Goal: Transaction & Acquisition: Book appointment/travel/reservation

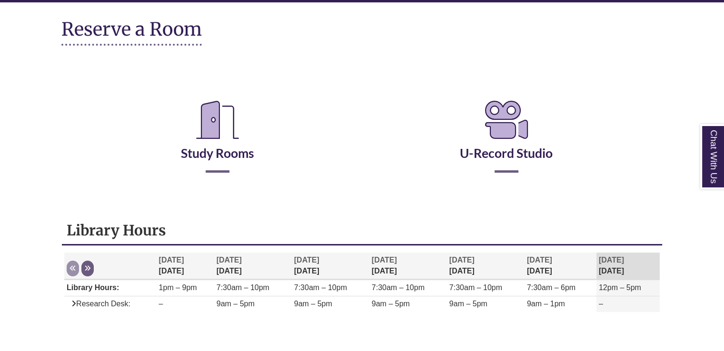
scroll to position [112, 0]
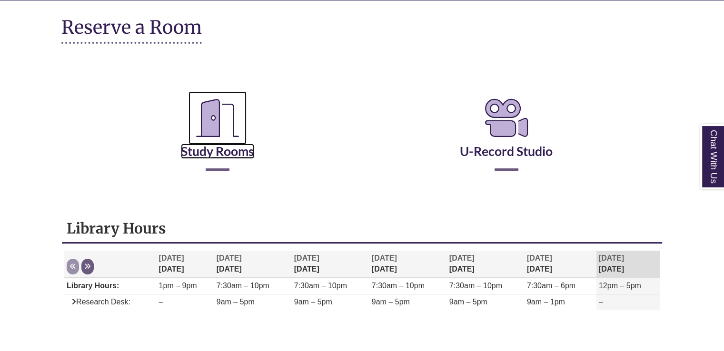
click at [219, 151] on link "Study Rooms" at bounding box center [217, 139] width 73 height 39
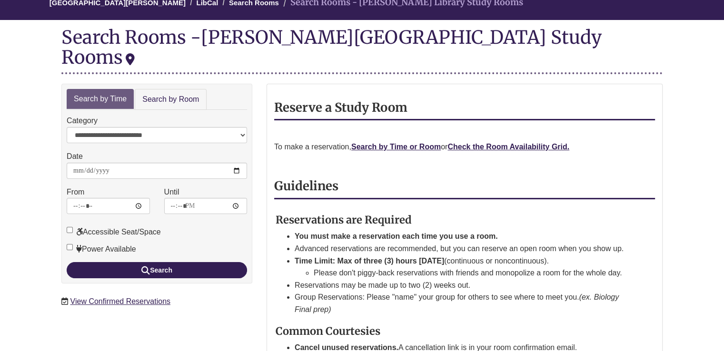
scroll to position [95, 0]
click at [236, 163] on input "**********" at bounding box center [157, 171] width 180 height 16
click at [499, 143] on strong "Check the Room Availability Grid." at bounding box center [509, 147] width 122 height 8
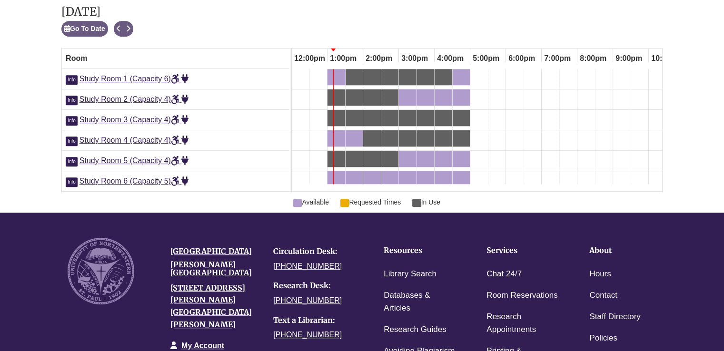
scroll to position [0, 428]
click at [129, 22] on button "Next" at bounding box center [128, 29] width 10 height 16
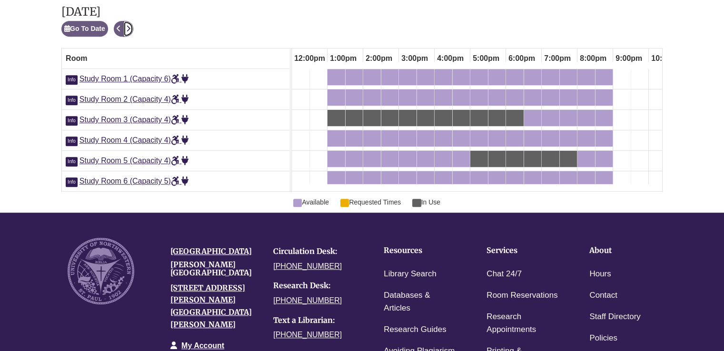
click at [129, 22] on button "Next" at bounding box center [128, 29] width 10 height 16
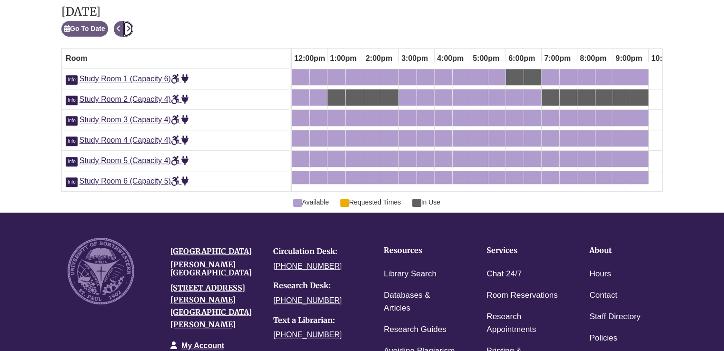
click at [129, 22] on button "Next" at bounding box center [128, 29] width 10 height 16
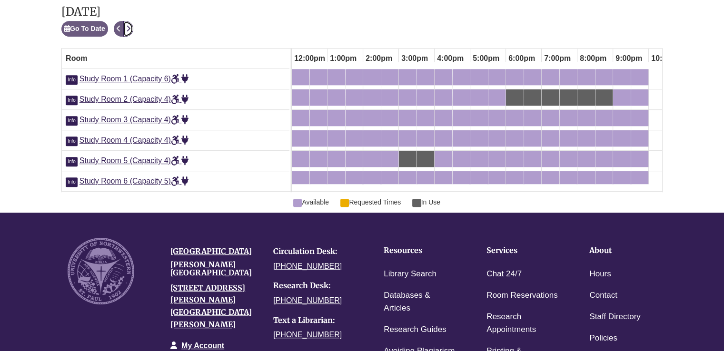
click at [129, 22] on button "Next" at bounding box center [128, 29] width 10 height 16
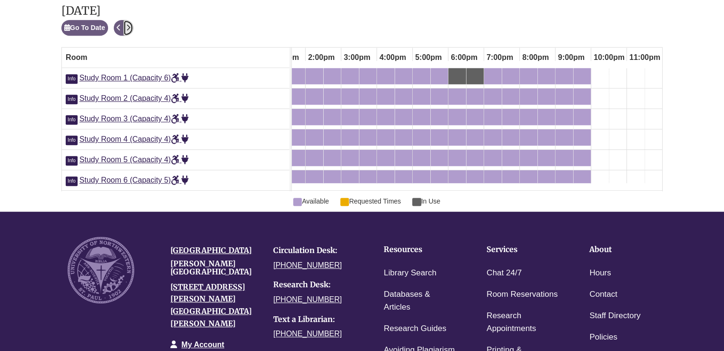
scroll to position [544, 0]
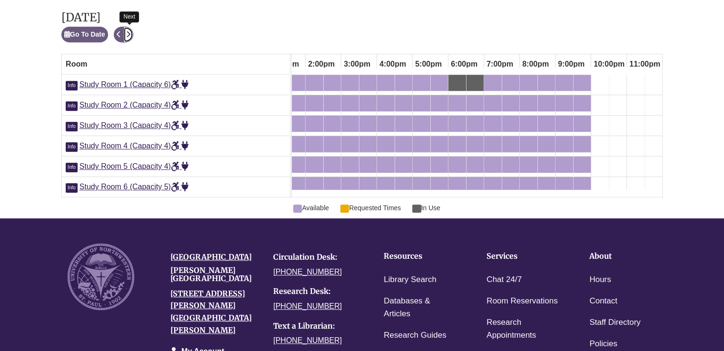
click at [128, 31] on icon "Next" at bounding box center [128, 34] width 4 height 7
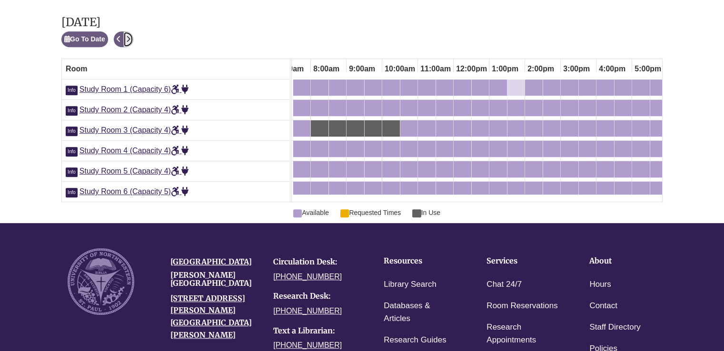
scroll to position [0, 269]
click at [489, 87] on div "1:00pm Thursday, September 25, 2025 - Study Room 1 - Available" at bounding box center [490, 87] width 4 height 10
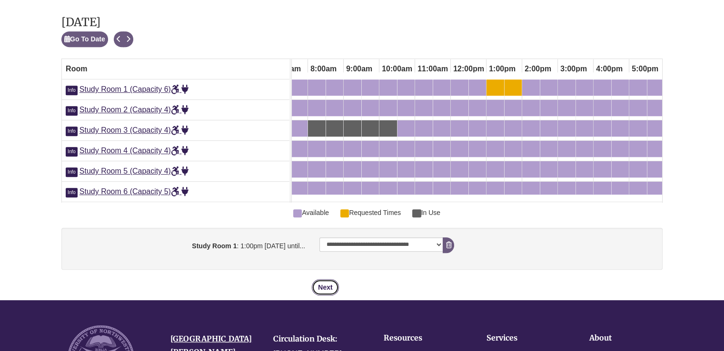
click at [317, 290] on button "Next" at bounding box center [325, 287] width 27 height 16
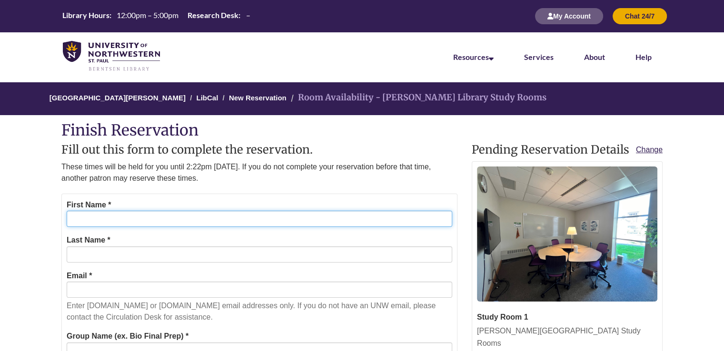
click at [222, 223] on input "First Name *" at bounding box center [260, 219] width 386 height 16
type input "***"
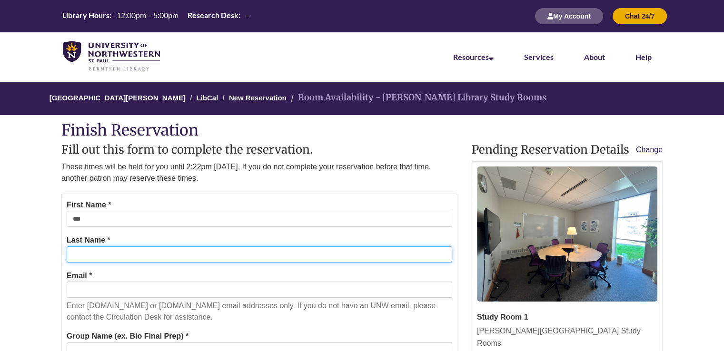
click at [174, 255] on input "Last Name *" at bounding box center [260, 255] width 386 height 16
type input "******"
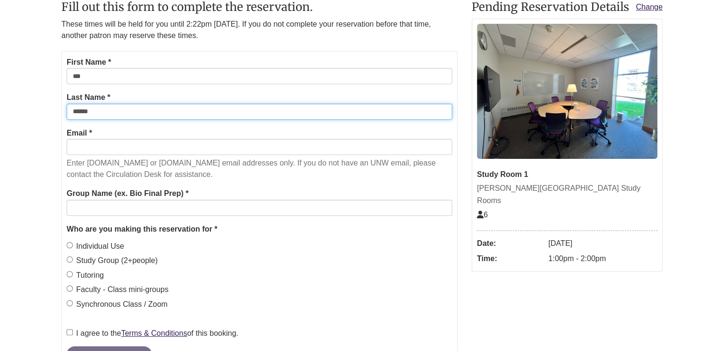
scroll to position [145, 0]
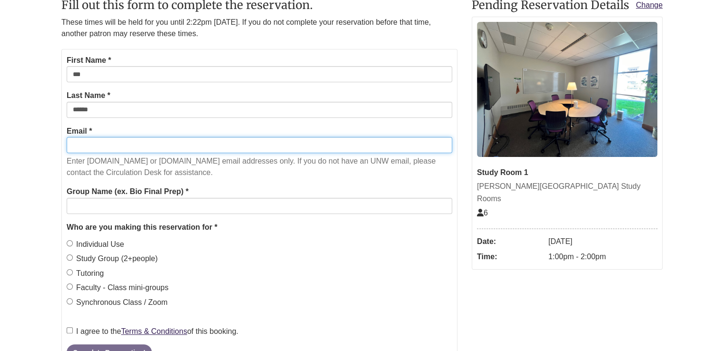
click at [215, 138] on input "Email *" at bounding box center [260, 145] width 386 height 16
click at [163, 144] on input "**********" at bounding box center [260, 145] width 386 height 16
type input "*"
type input "**********"
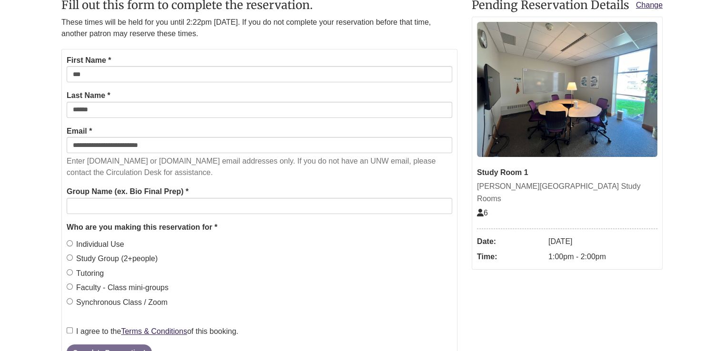
click at [17, 188] on body "Alternate page for screen reader Users Skip to Main Content Library Hours: 12:0…" at bounding box center [362, 258] width 724 height 807
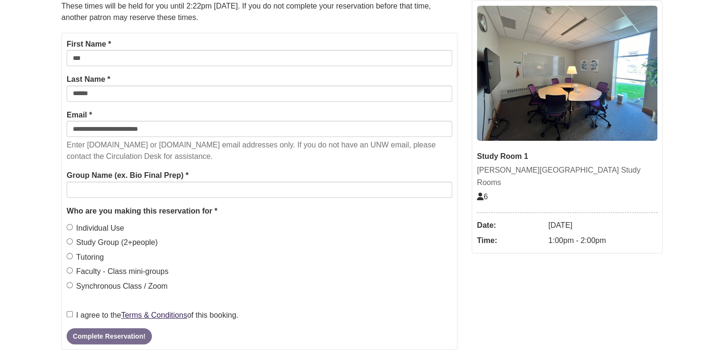
scroll to position [161, 0]
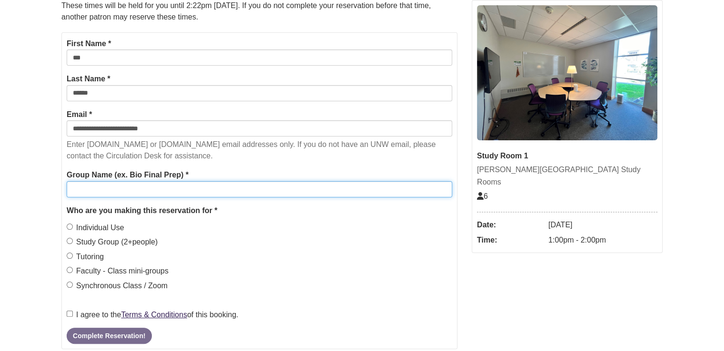
click at [145, 185] on input "Group Name (ex. Bio Final Prep) *" at bounding box center [260, 189] width 386 height 16
type input "**********"
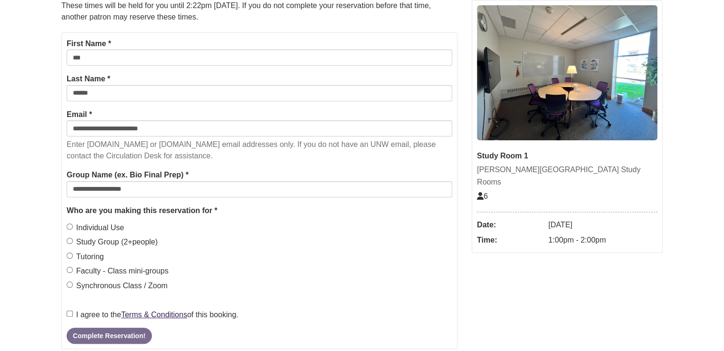
click at [52, 189] on body "Alternate page for screen reader Users Skip to Main Content Library Hours: 12:0…" at bounding box center [362, 242] width 724 height 807
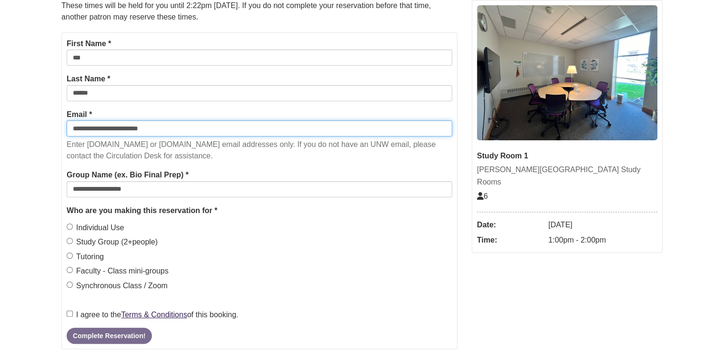
click at [70, 130] on input "**********" at bounding box center [260, 128] width 386 height 16
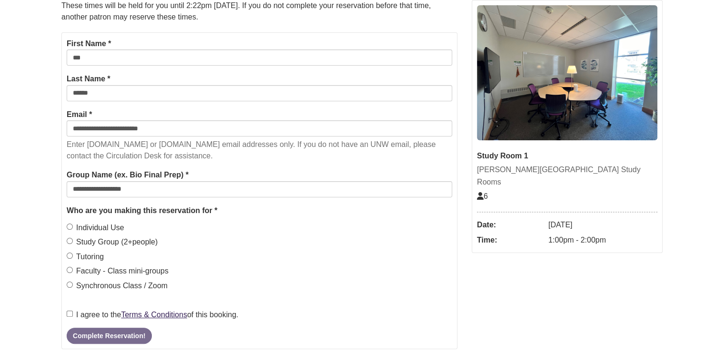
click at [19, 160] on body "Alternate page for screen reader Users Skip to Main Content Library Hours: 12:0…" at bounding box center [362, 242] width 724 height 807
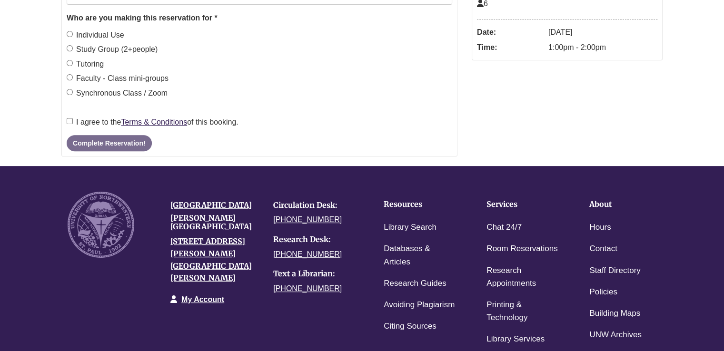
scroll to position [353, 0]
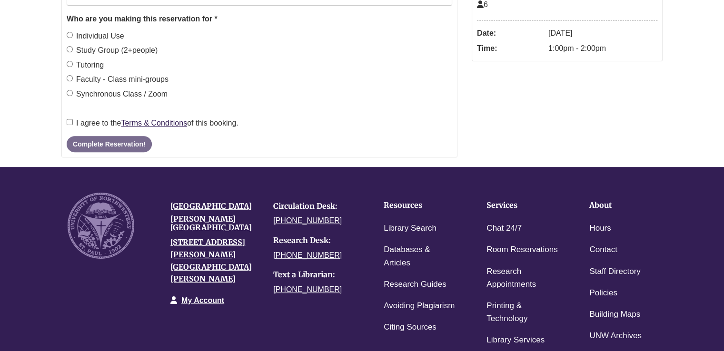
click at [69, 126] on label "I agree to the Terms & Conditions of this booking." at bounding box center [153, 123] width 172 height 12
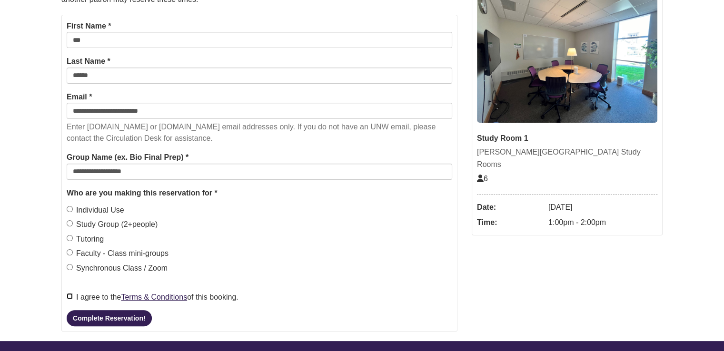
scroll to position [183, 0]
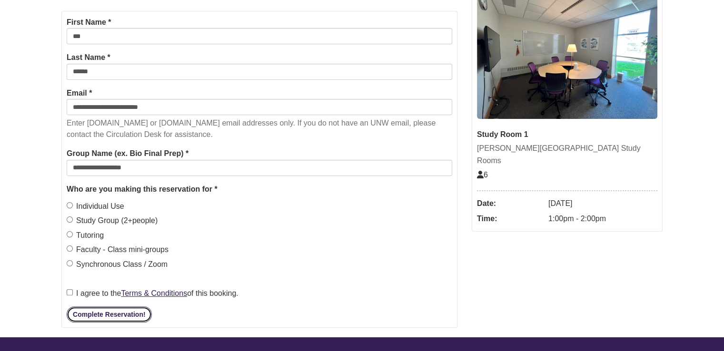
click at [87, 314] on button "Complete Reservation!" at bounding box center [109, 315] width 85 height 16
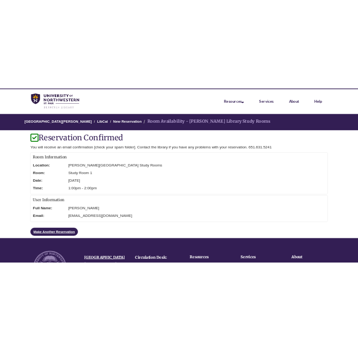
scroll to position [0, 0]
